Goal: Find specific page/section: Find specific page/section

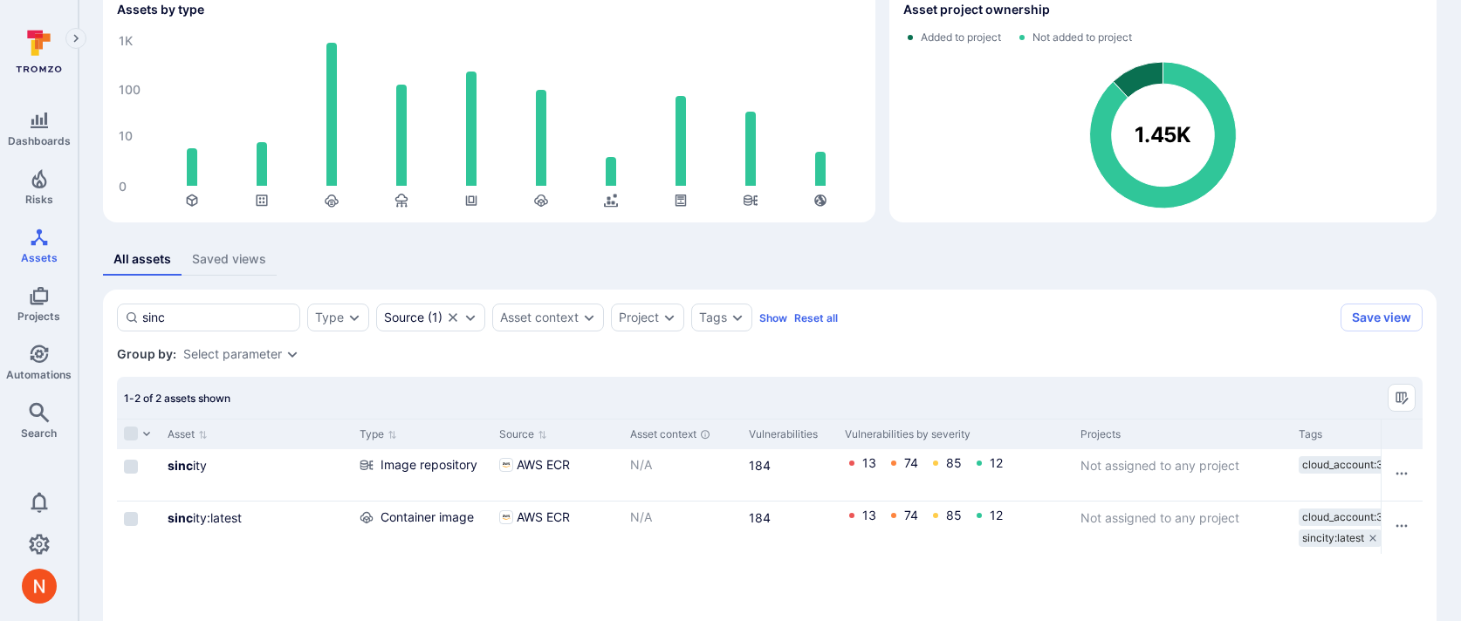
scroll to position [106, 0]
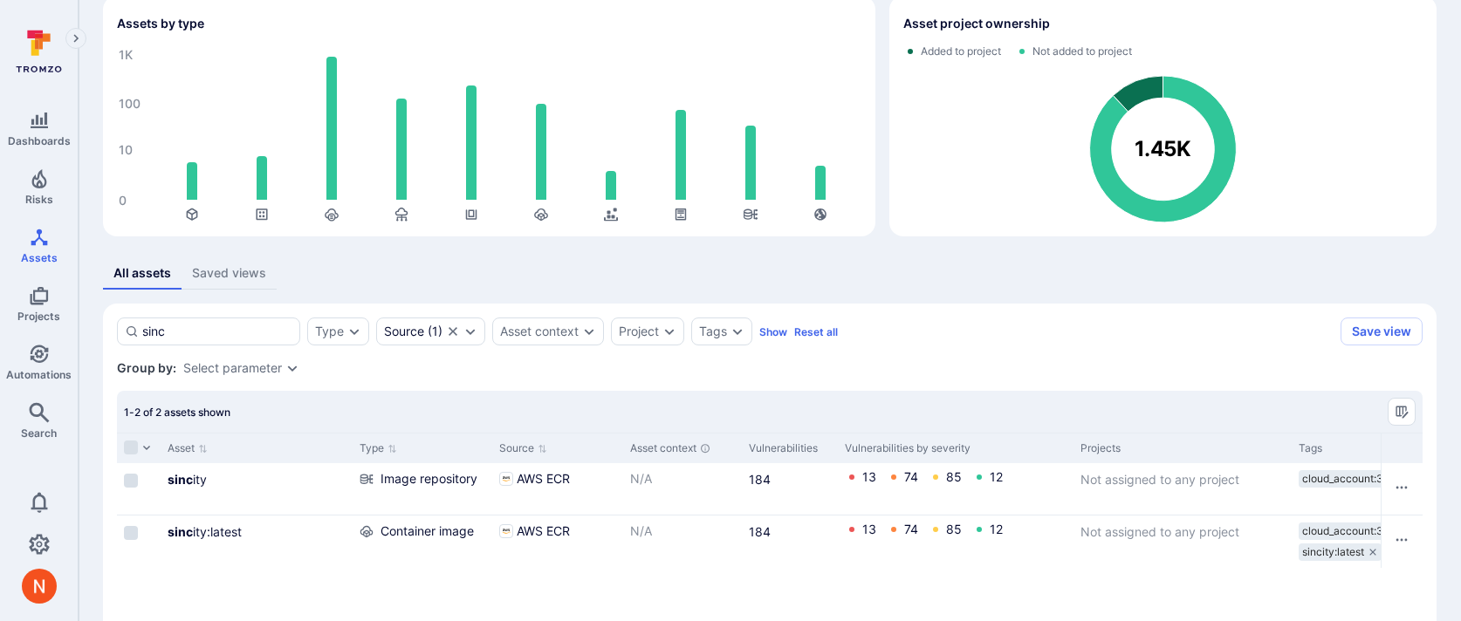
scroll to position [189, 0]
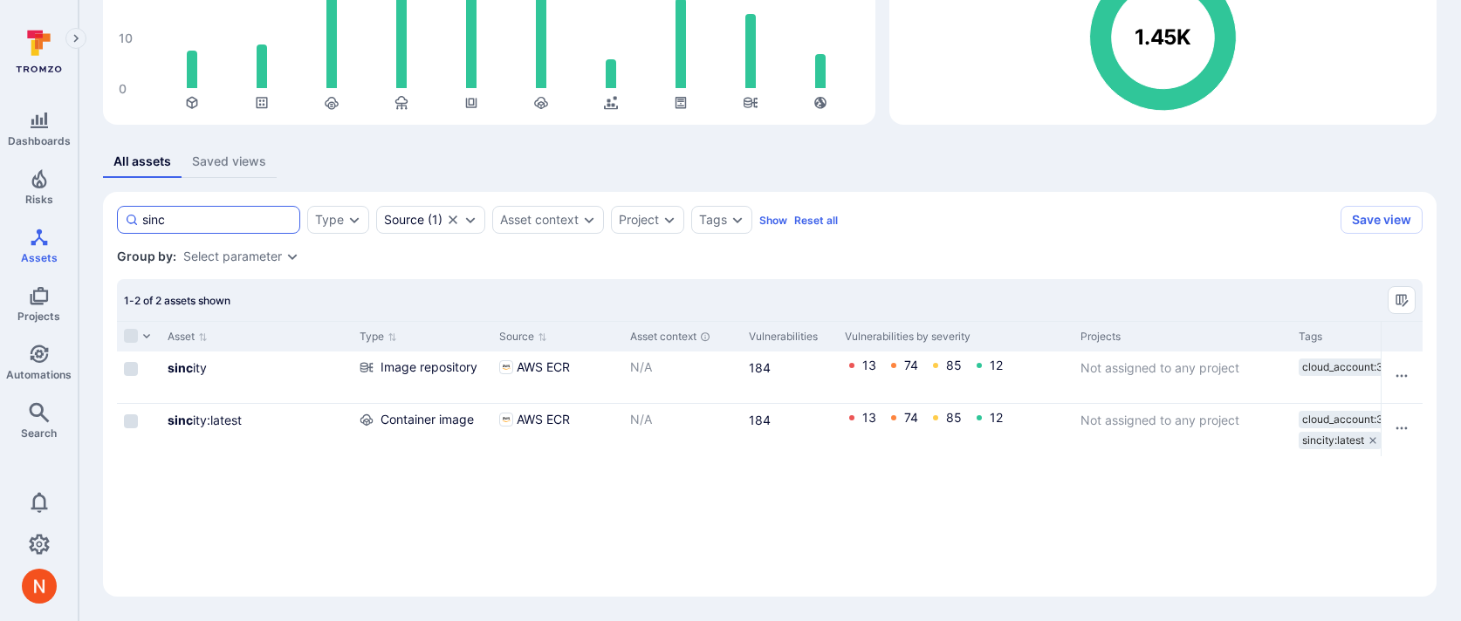
click at [223, 219] on input "sinc" at bounding box center [217, 219] width 150 height 17
type input "sin"
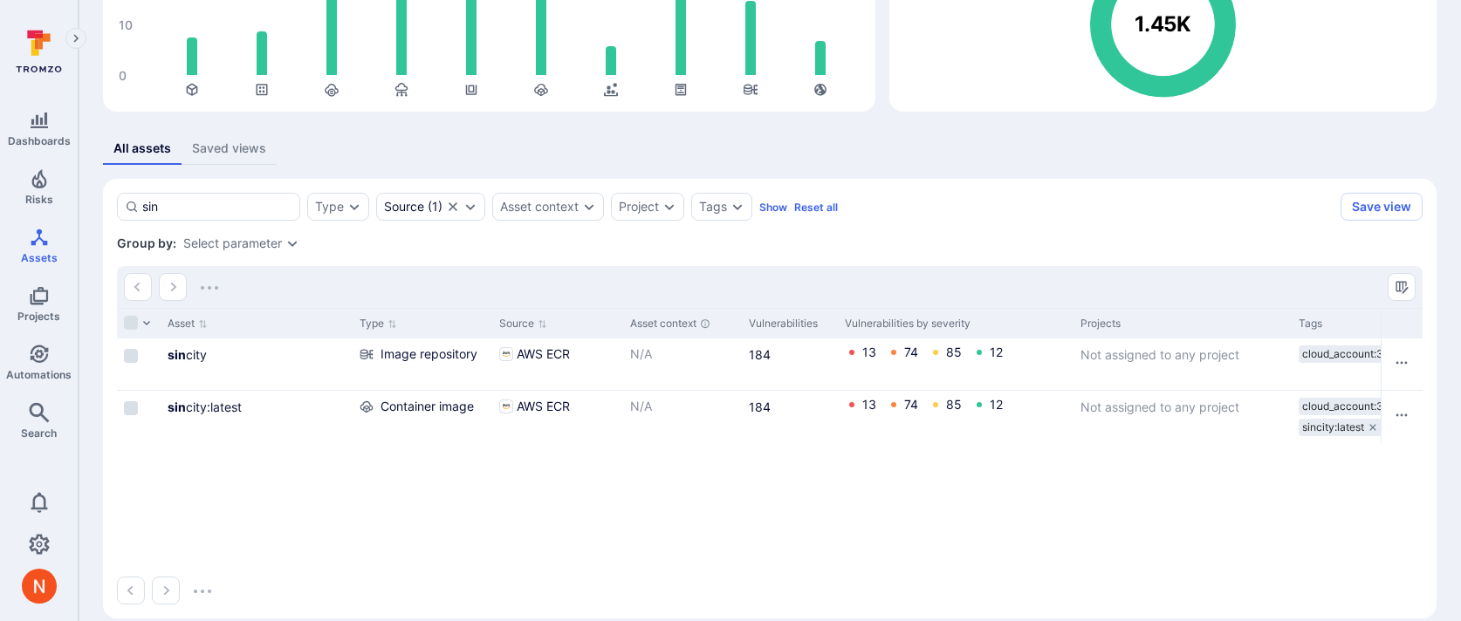
scroll to position [224, 0]
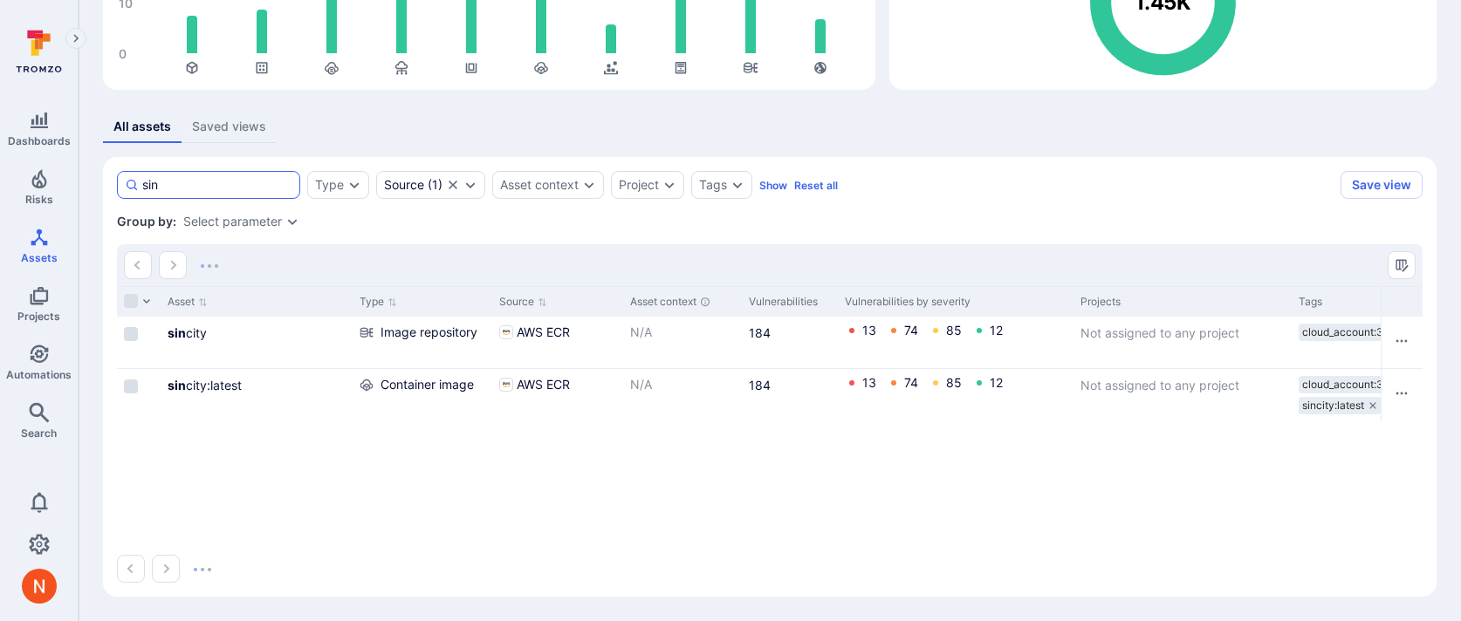
click at [229, 181] on input "sin" at bounding box center [217, 184] width 150 height 17
type input "s"
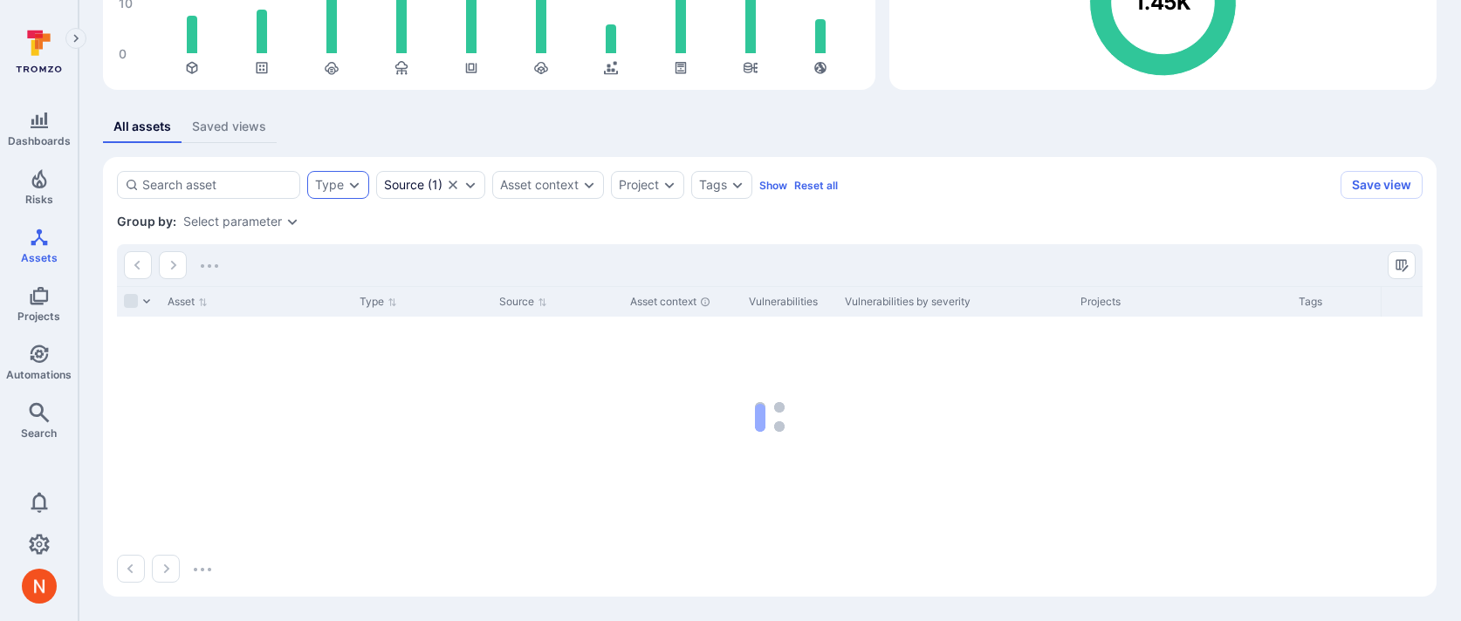
click at [341, 198] on div "Type" at bounding box center [338, 185] width 62 height 28
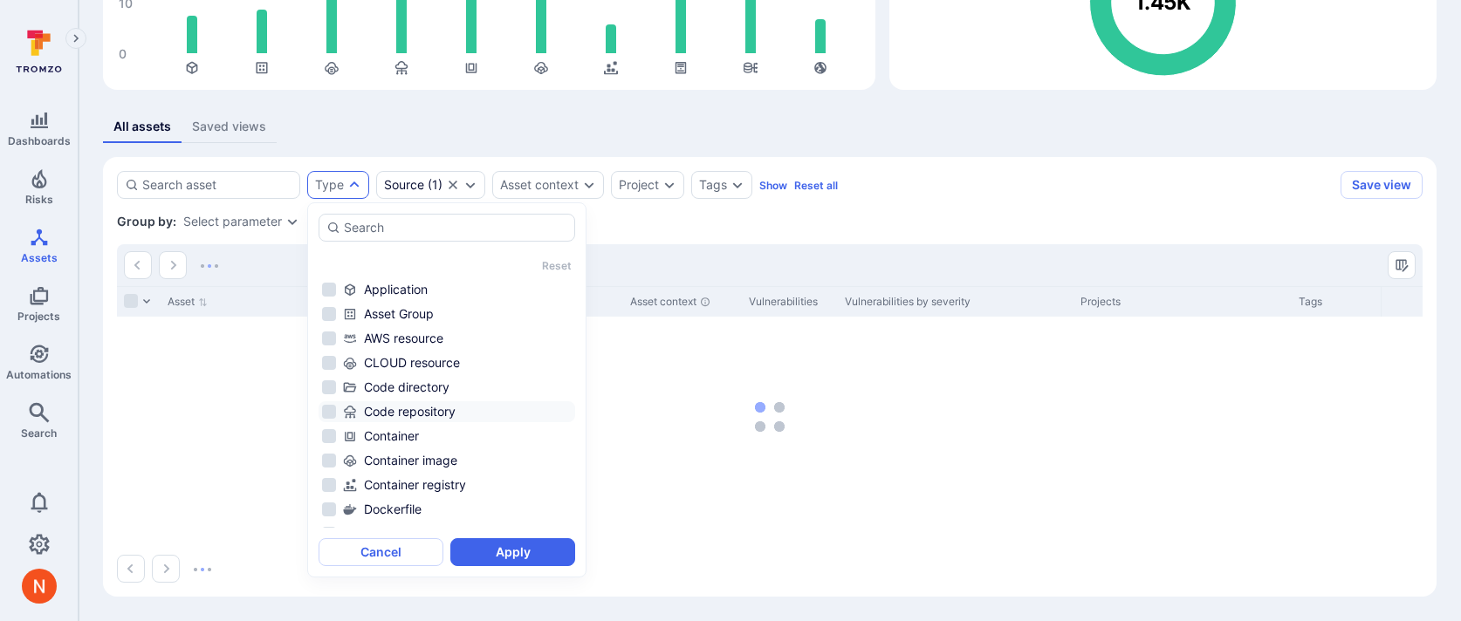
click at [388, 416] on div "Code repository" at bounding box center [457, 411] width 229 height 17
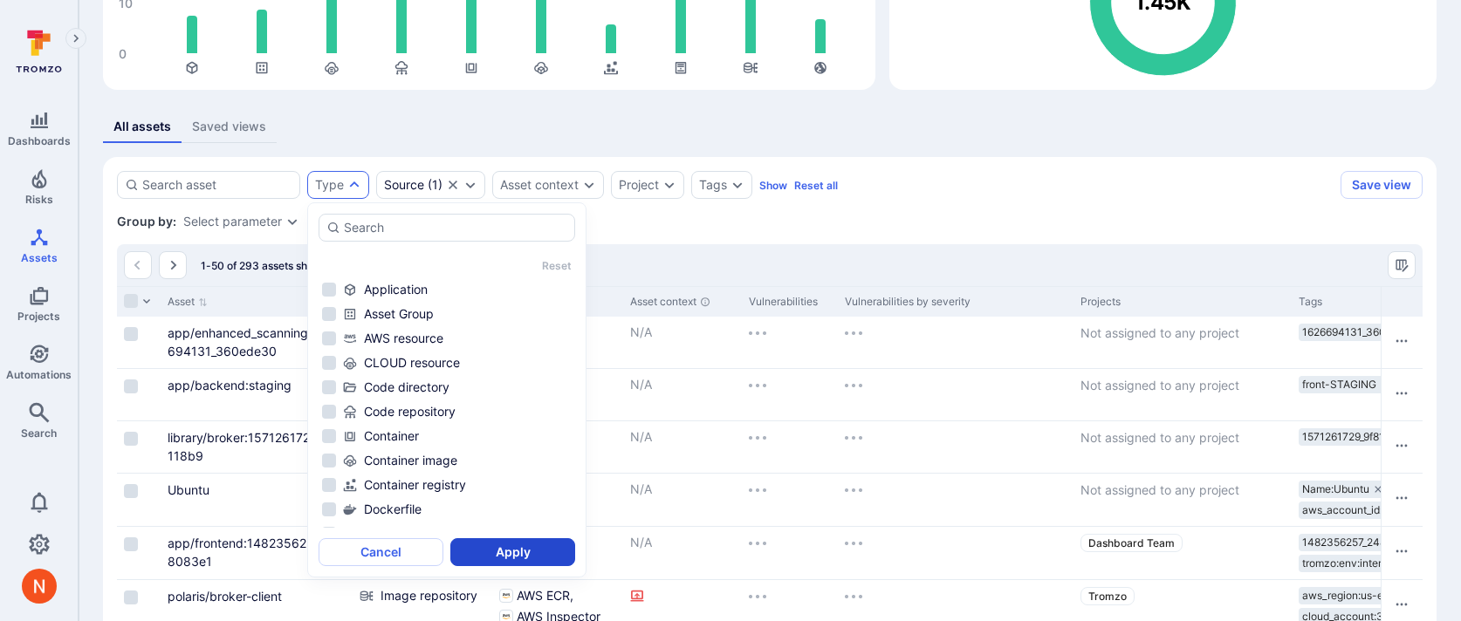
click at [476, 550] on button "Apply" at bounding box center [512, 552] width 125 height 28
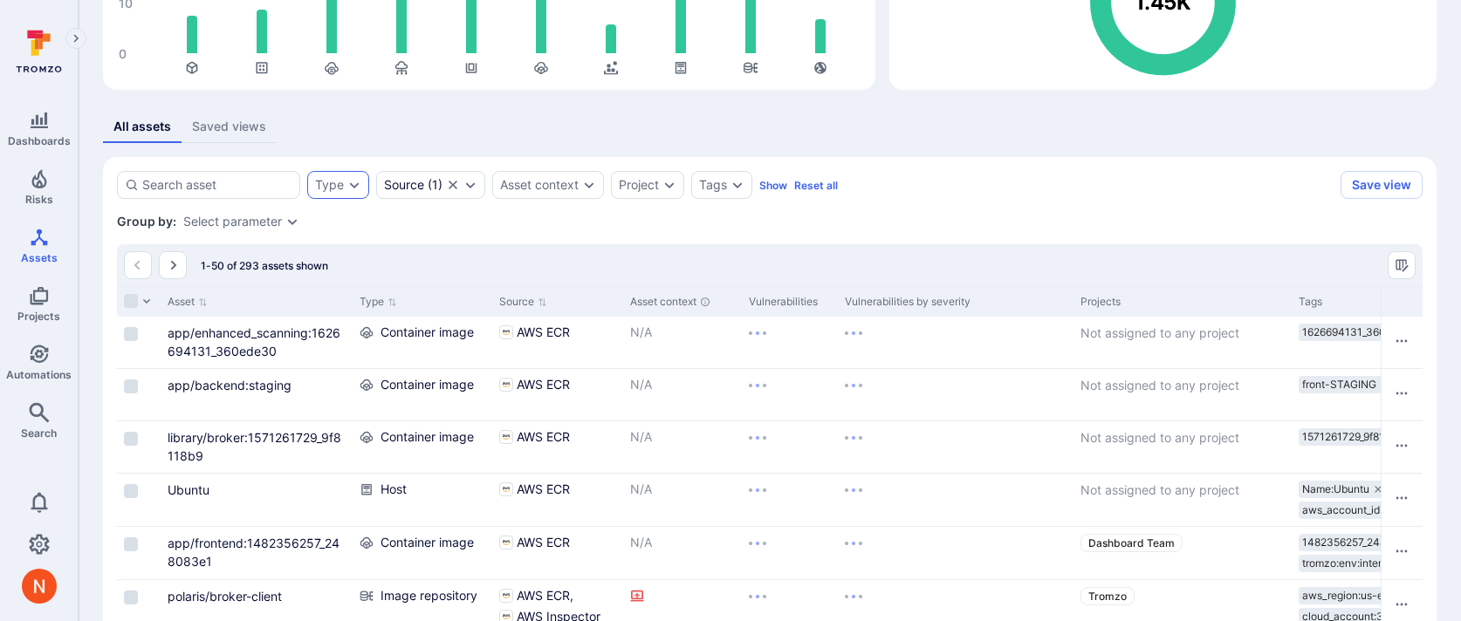
click at [319, 183] on div "Type" at bounding box center [329, 185] width 29 height 14
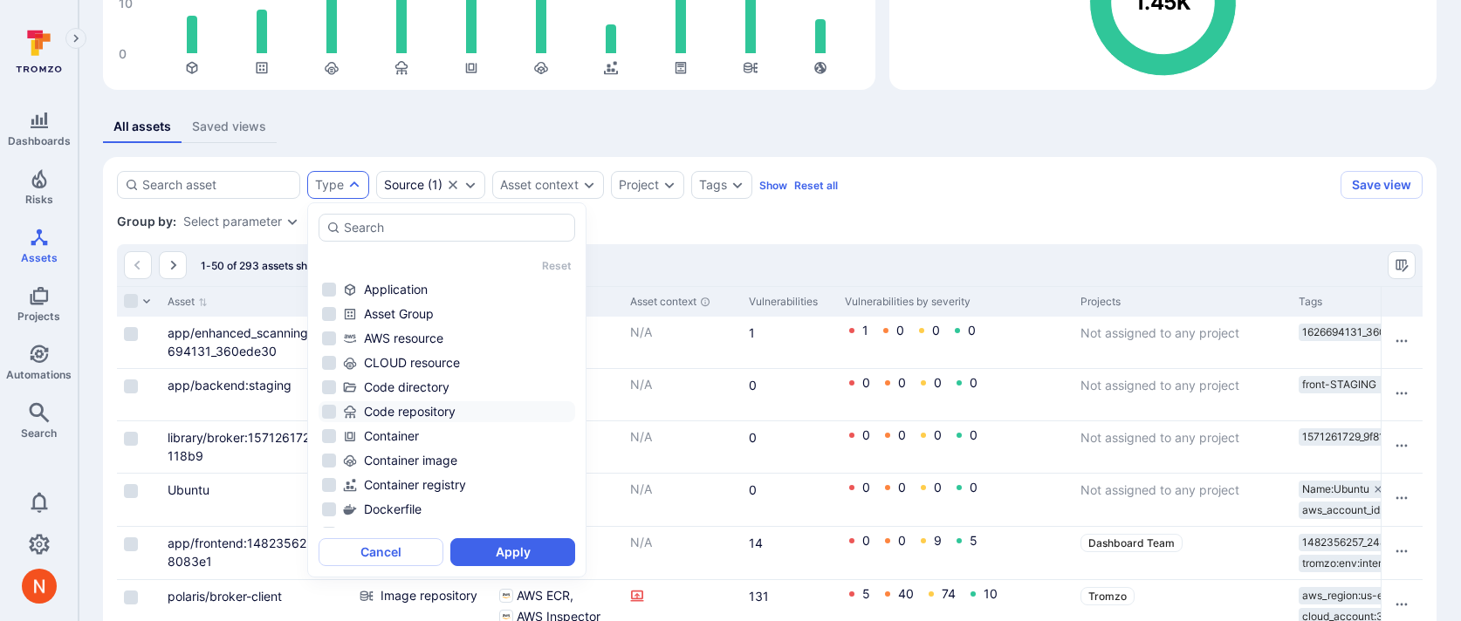
click at [360, 404] on div "Code repository" at bounding box center [457, 411] width 229 height 17
click at [479, 546] on button "Apply" at bounding box center [512, 552] width 125 height 28
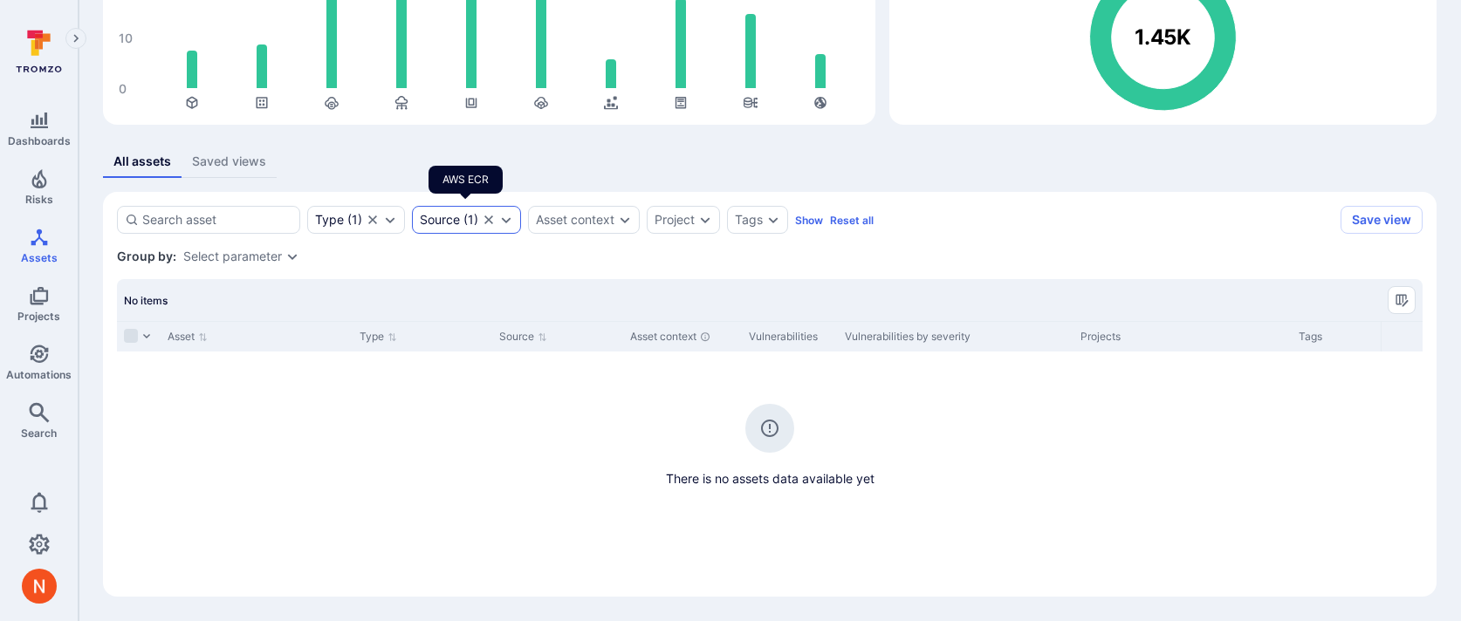
click at [452, 186] on body "Dashboards Risks Assets Projects Automations Search 0 Assets Assets Pull reques…" at bounding box center [730, 121] width 1461 height 621
click at [489, 220] on icon "Clear selection" at bounding box center [488, 220] width 9 height 9
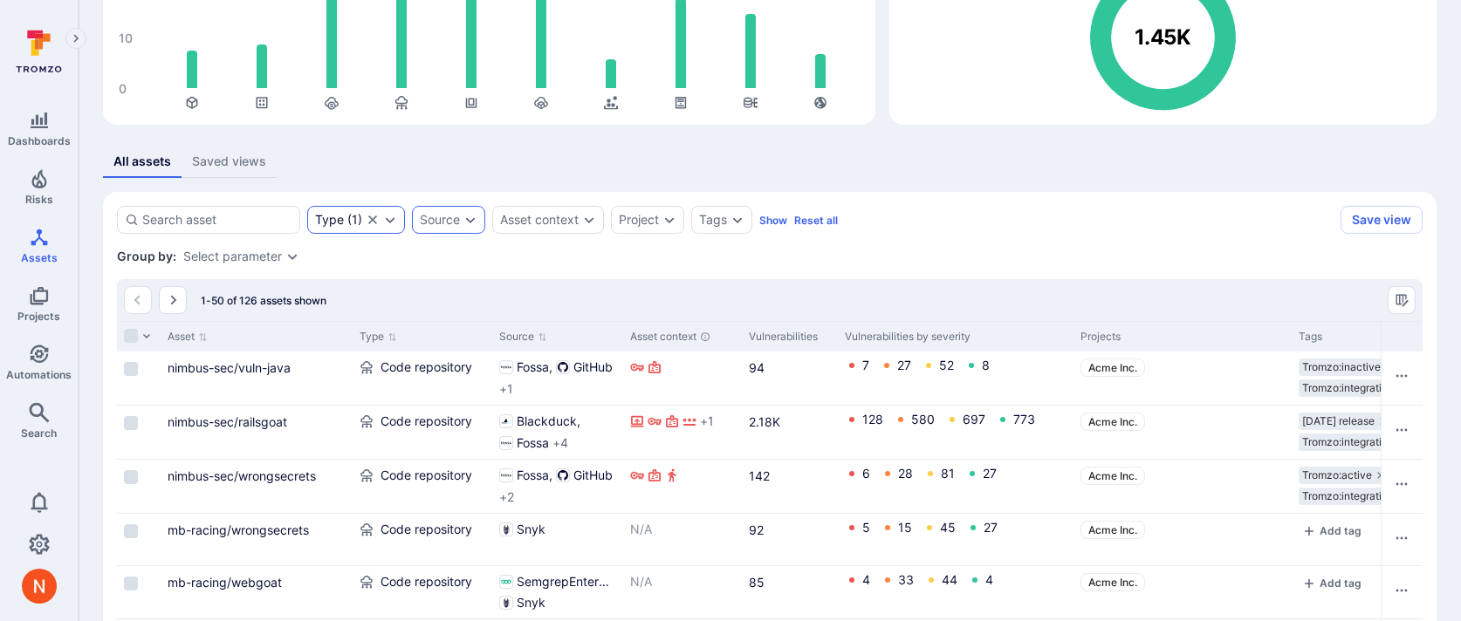
click at [368, 216] on icon "Clear selection" at bounding box center [372, 220] width 9 height 9
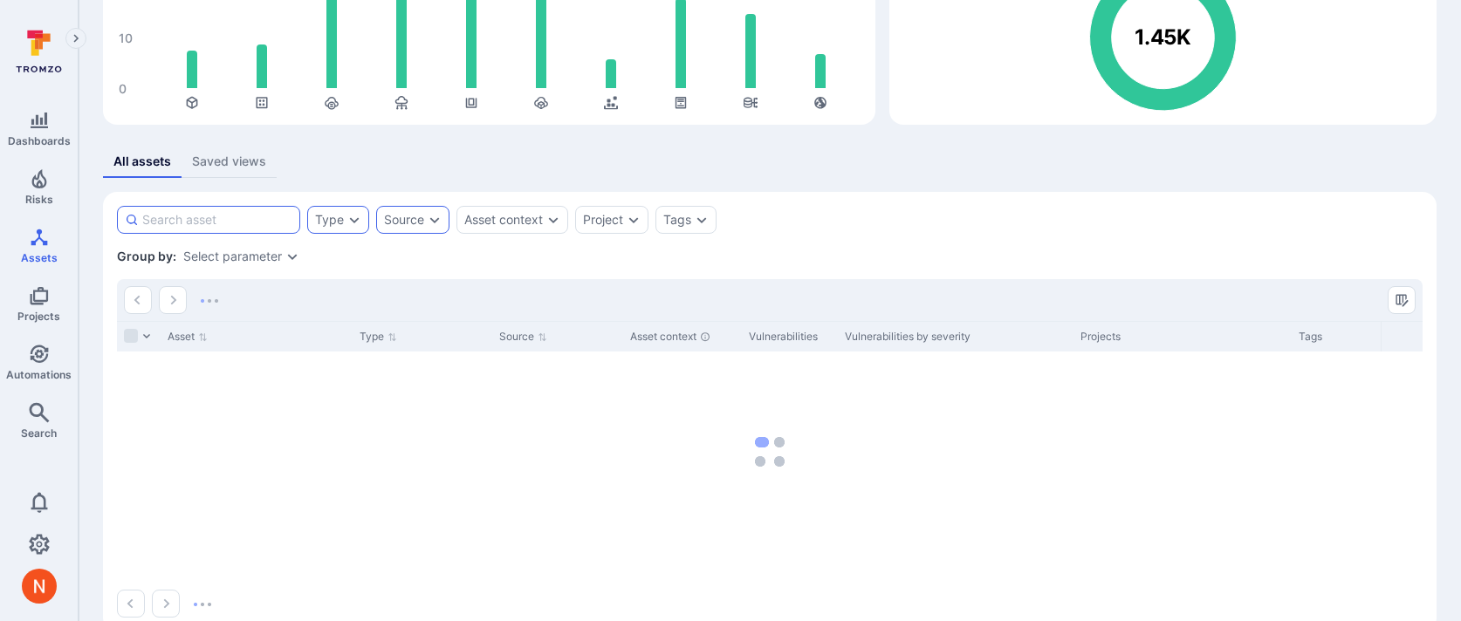
click at [227, 225] on input at bounding box center [217, 219] width 150 height 17
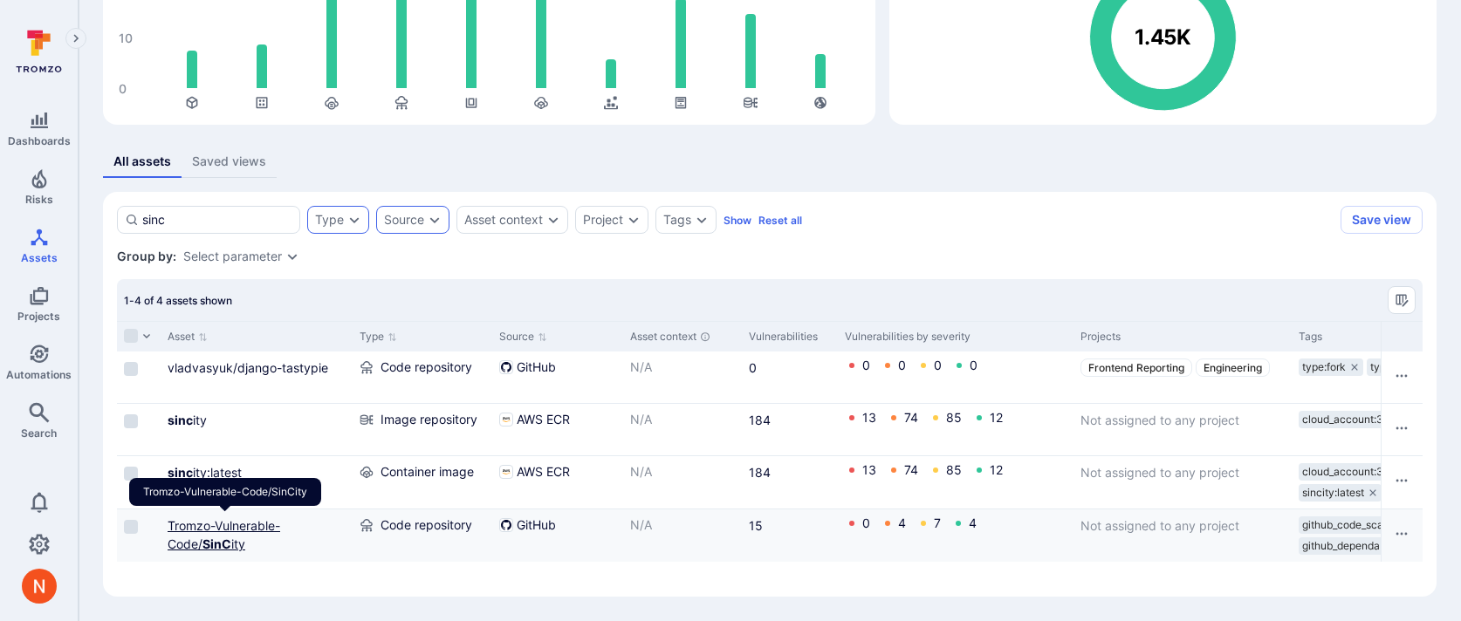
type input "sinc"
click at [223, 538] on b "SinC" at bounding box center [216, 544] width 29 height 15
